Goal: Task Accomplishment & Management: Complete application form

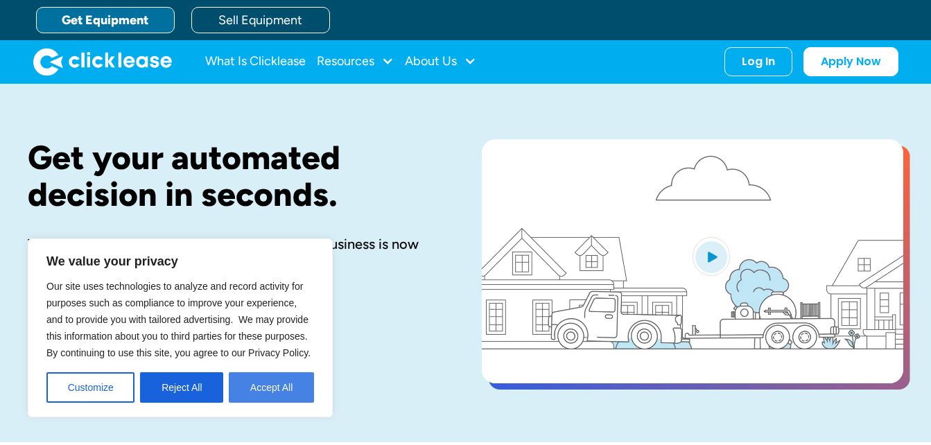
click at [294, 384] on button "Accept All" at bounding box center [271, 387] width 85 height 31
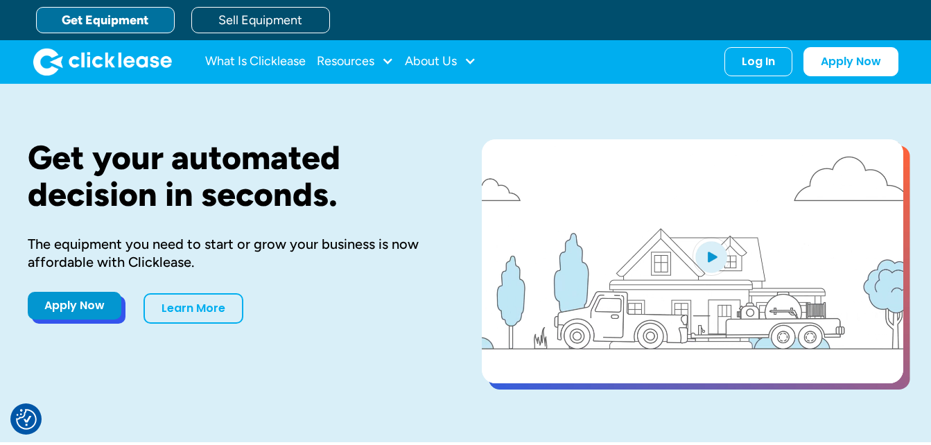
click at [64, 313] on link "Apply Now" at bounding box center [75, 306] width 94 height 28
